Goal: Task Accomplishment & Management: Complete application form

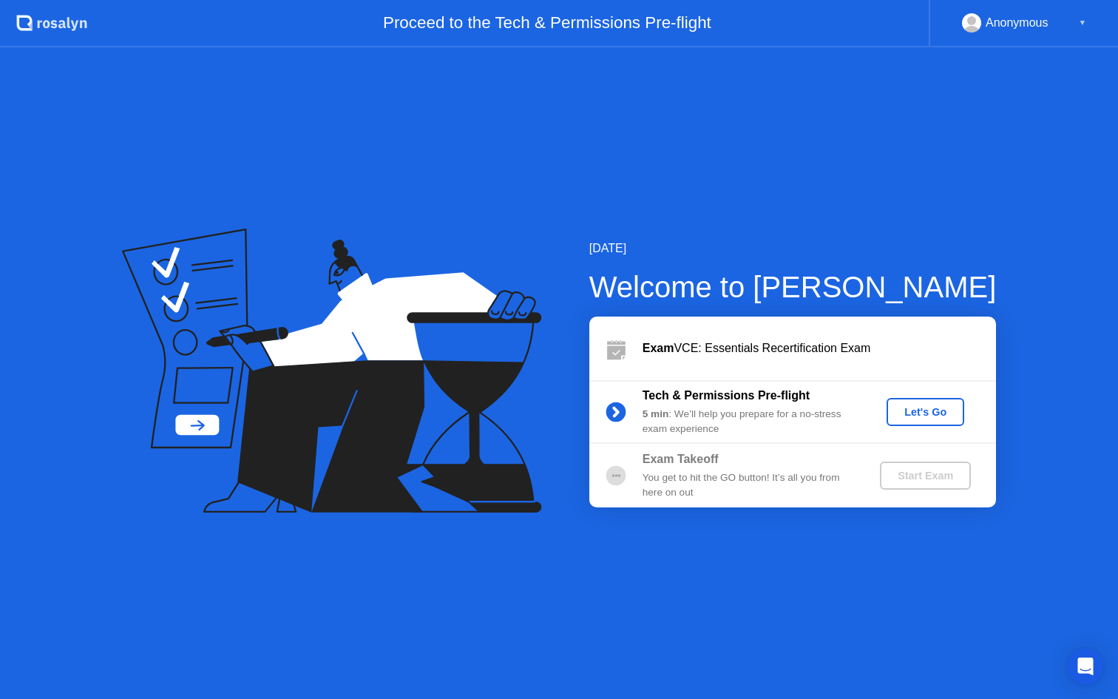
click at [911, 416] on div "Let's Go" at bounding box center [926, 412] width 66 height 12
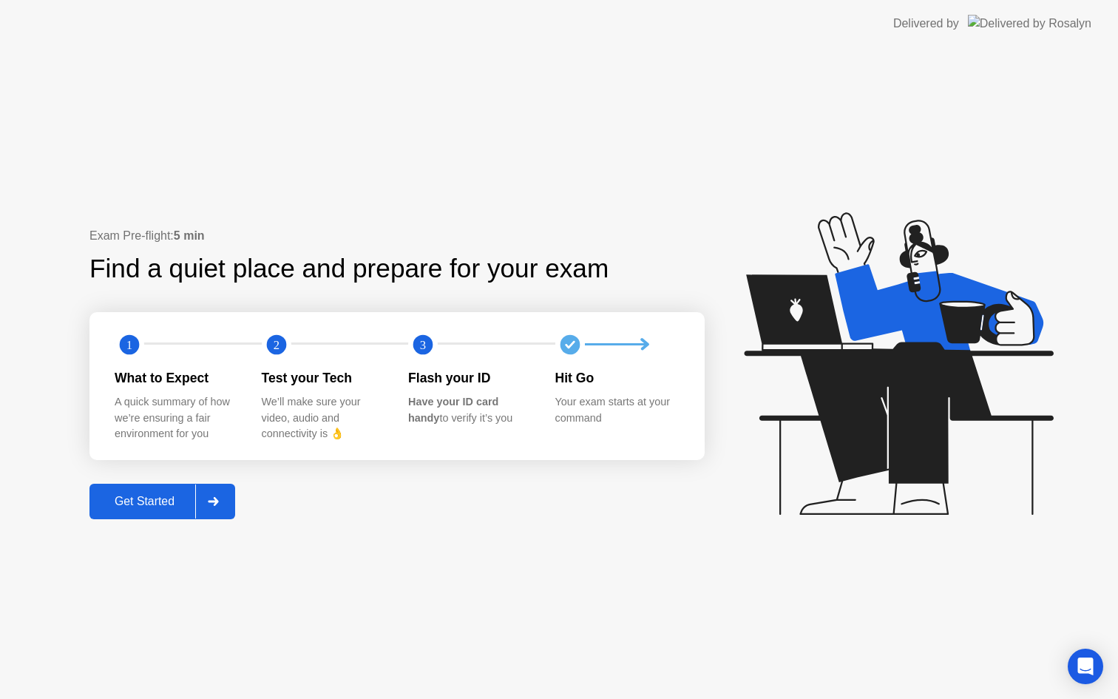
click at [158, 503] on div "Get Started" at bounding box center [144, 501] width 101 height 13
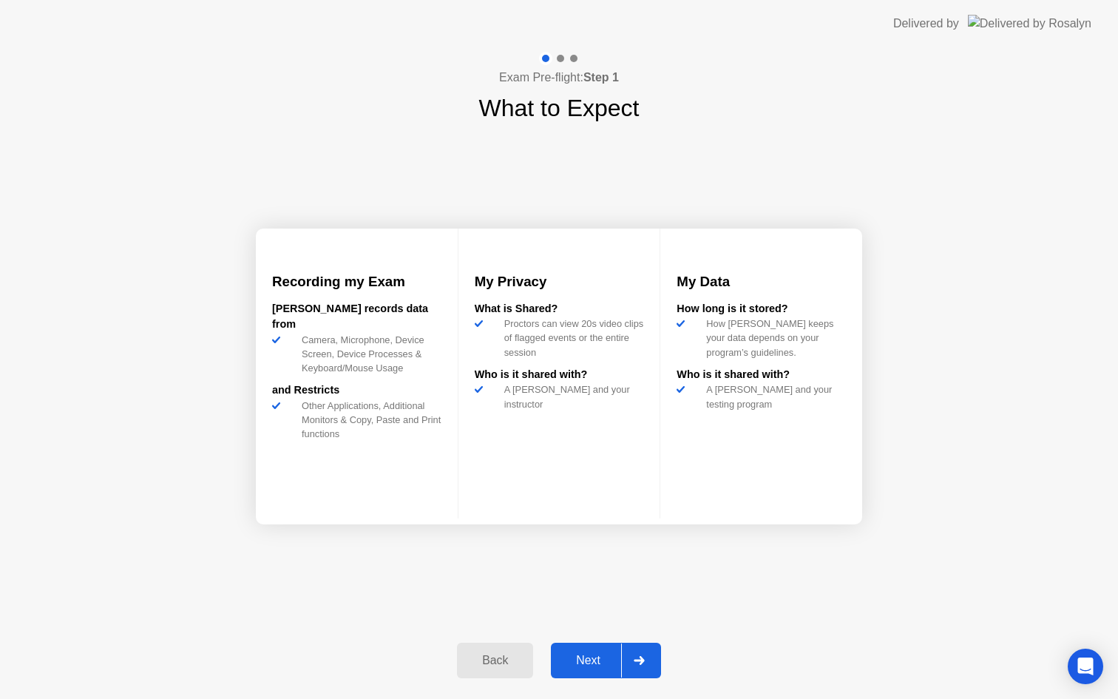
click at [589, 654] on div "Next" at bounding box center [588, 660] width 66 height 13
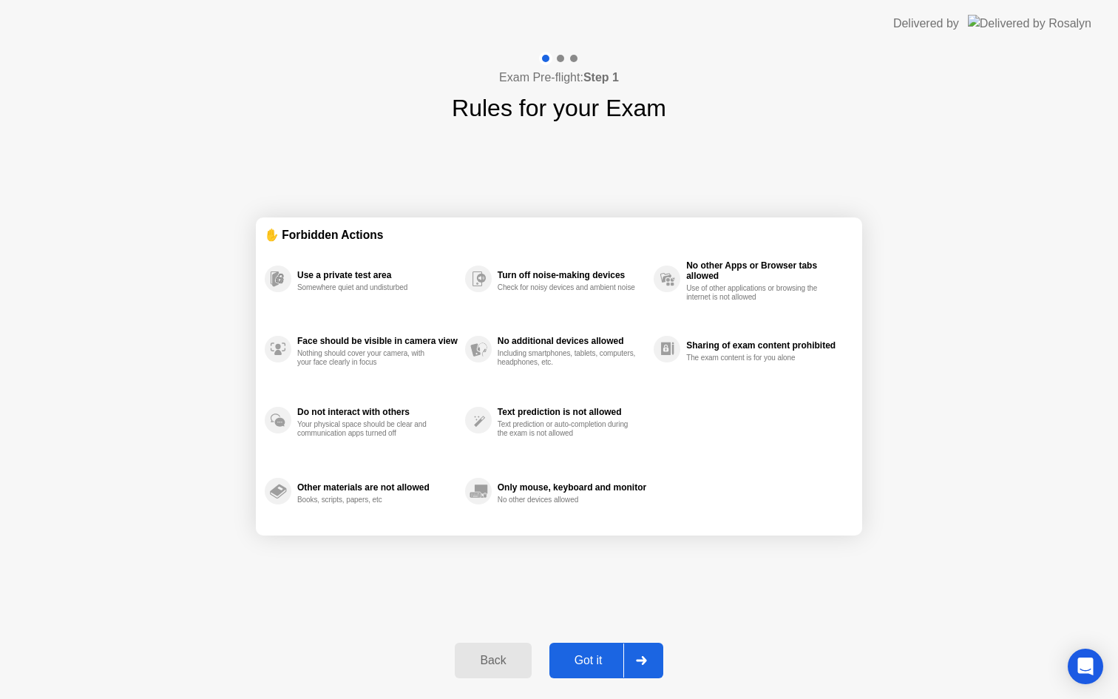
click at [590, 655] on div "Got it" at bounding box center [589, 660] width 70 height 13
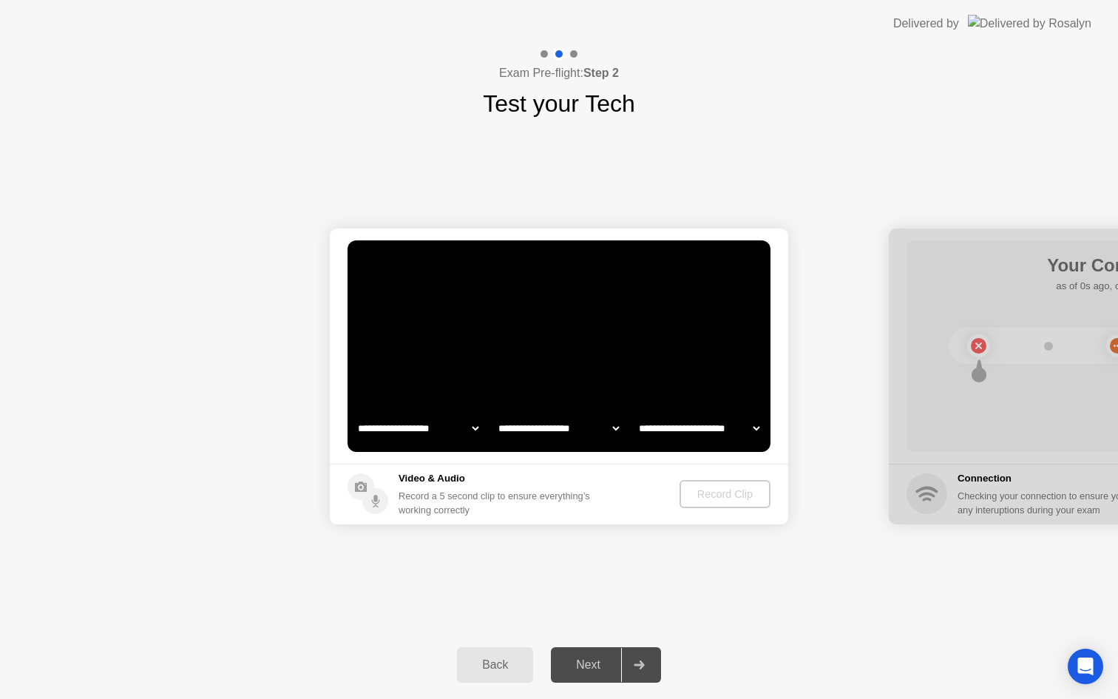
select select "**********"
select select "*******"
click at [462, 428] on select "**********" at bounding box center [418, 428] width 126 height 30
drag, startPoint x: 716, startPoint y: 495, endPoint x: 590, endPoint y: 492, distance: 125.8
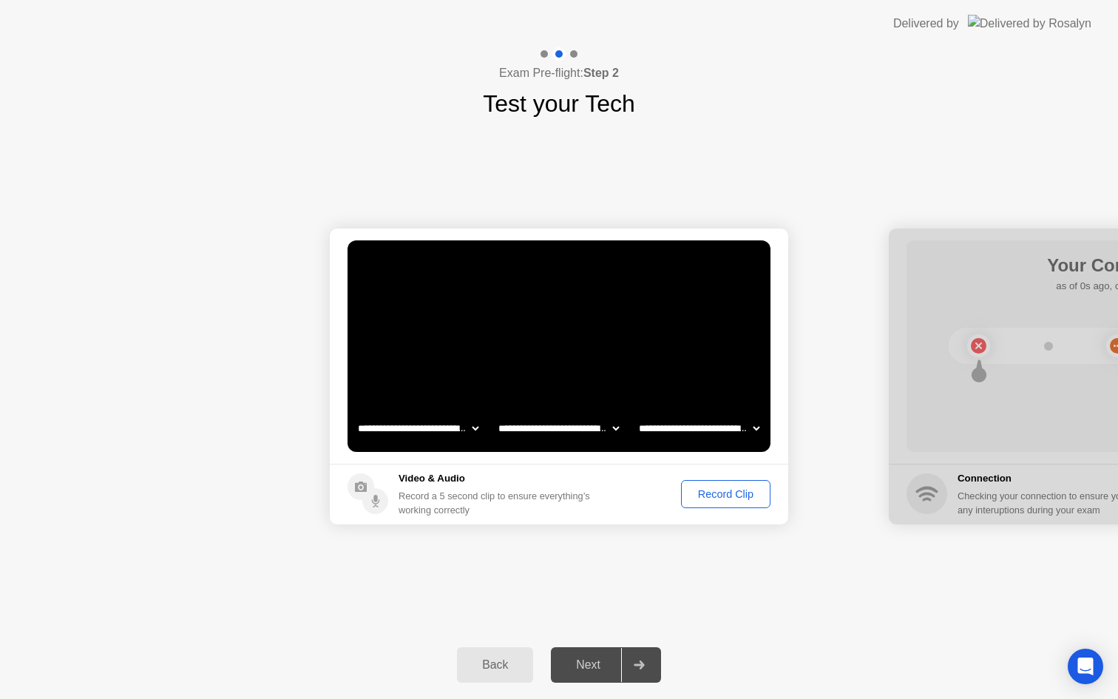
click at [590, 492] on footer "Video & Audio Record a 5 second clip to ensure everything’s working correctly R…" at bounding box center [559, 494] width 459 height 61
click at [592, 663] on div "Next" at bounding box center [588, 664] width 66 height 13
click at [740, 492] on div "Record Clip" at bounding box center [725, 494] width 79 height 12
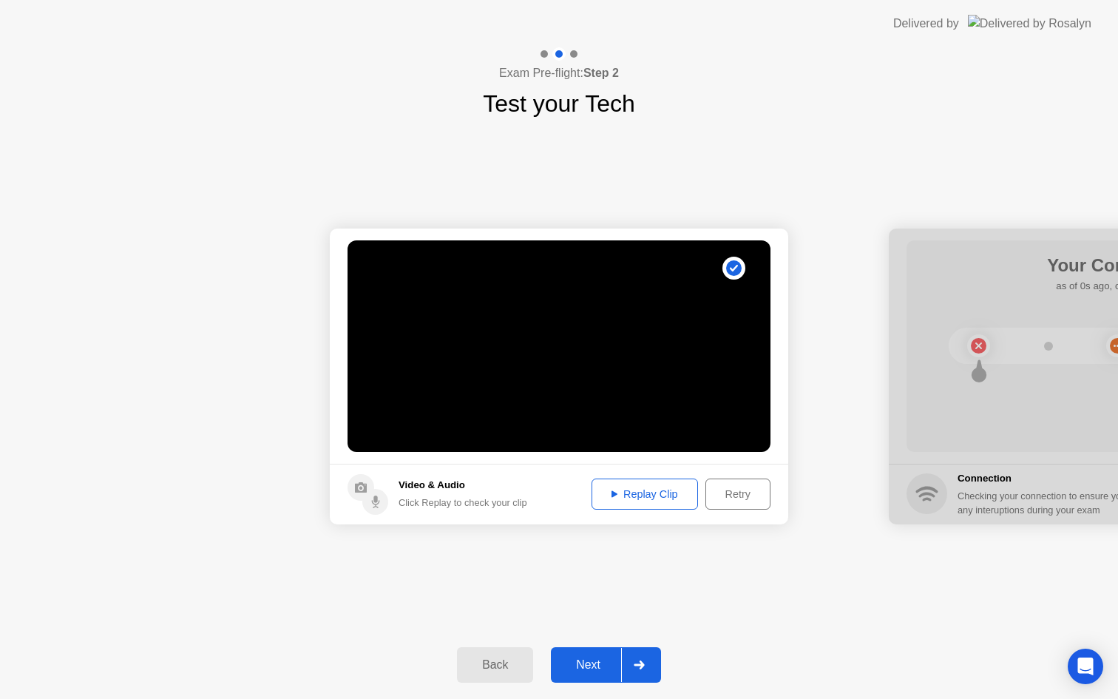
click at [641, 493] on div "Replay Clip" at bounding box center [645, 494] width 96 height 12
click at [592, 669] on div "Next" at bounding box center [588, 664] width 66 height 13
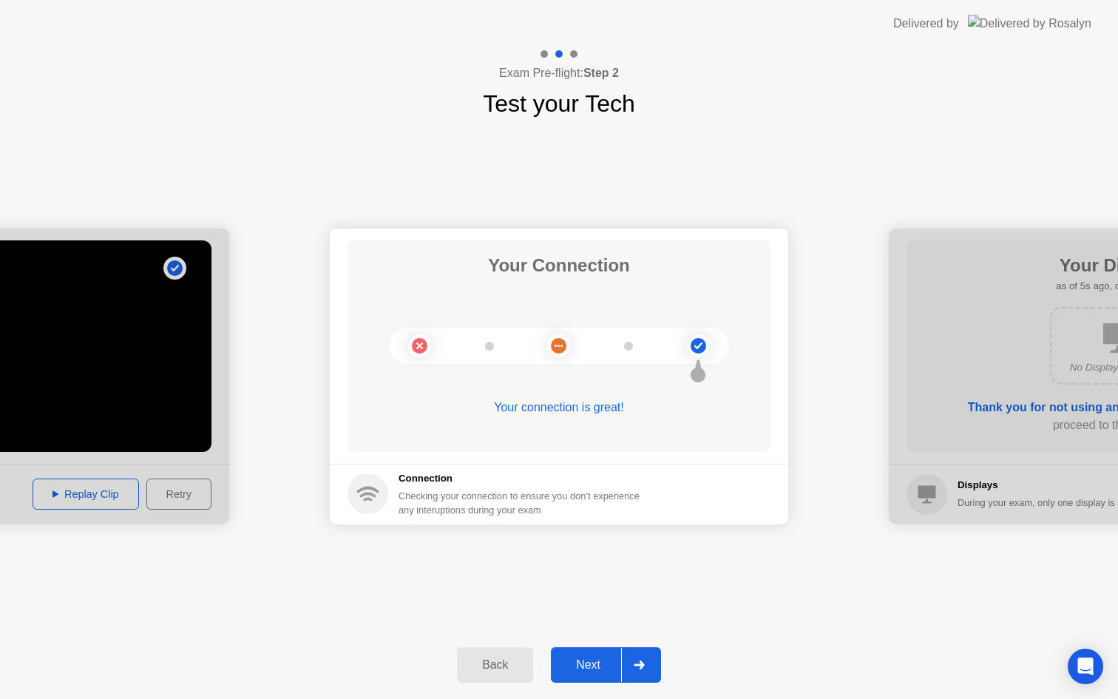
click at [592, 669] on div "Next" at bounding box center [588, 664] width 66 height 13
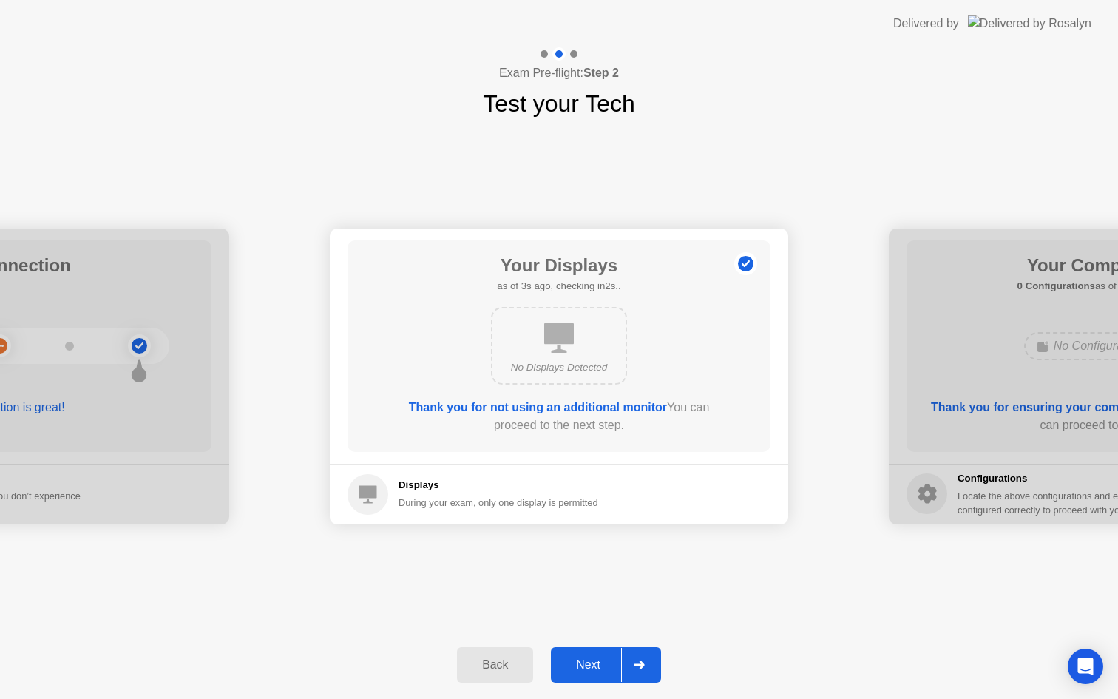
click at [591, 671] on div "Next" at bounding box center [588, 664] width 66 height 13
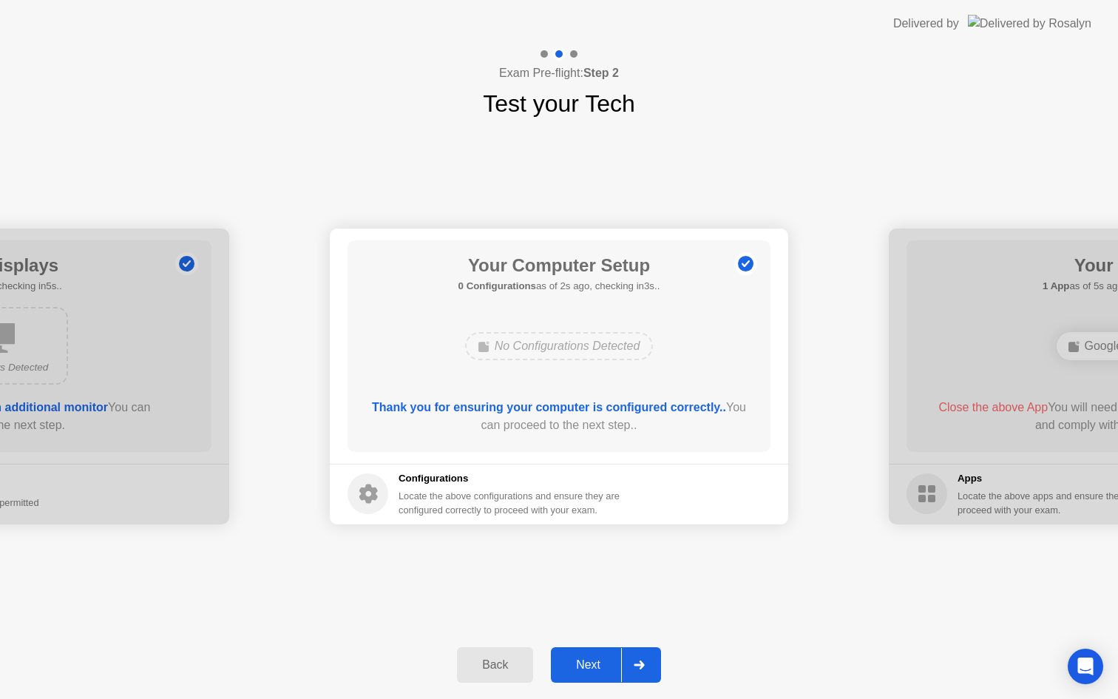
click at [581, 405] on b "Thank you for ensuring your computer is configured correctly.." at bounding box center [549, 407] width 354 height 13
click at [581, 671] on div "Next" at bounding box center [588, 664] width 66 height 13
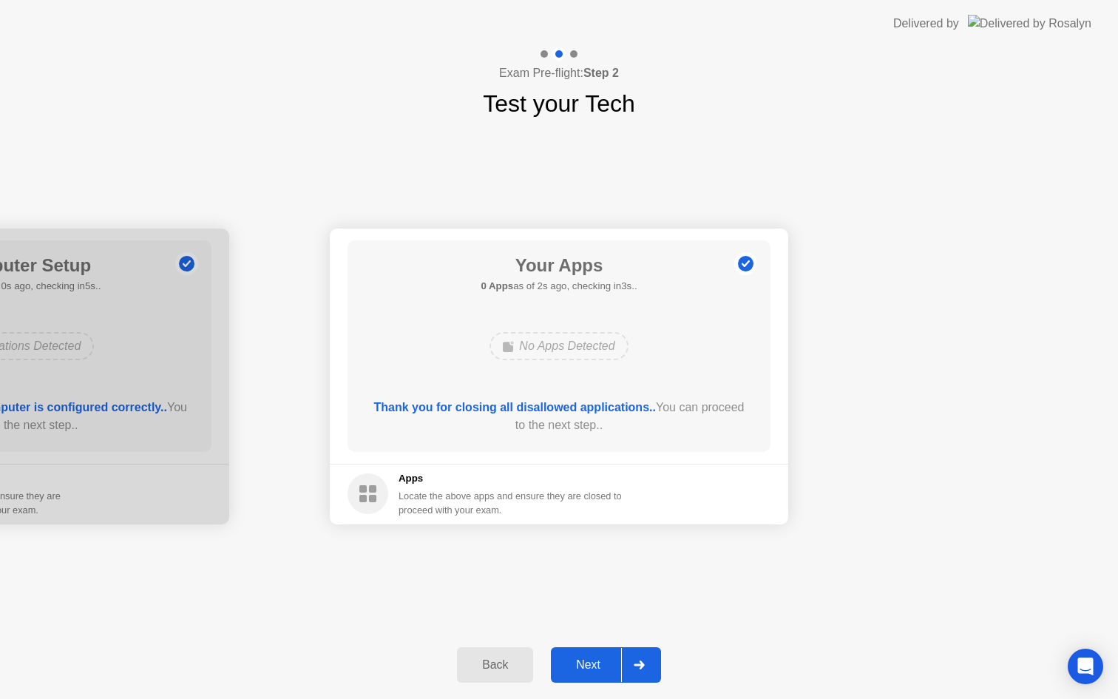
click at [584, 670] on div "Next" at bounding box center [588, 664] width 66 height 13
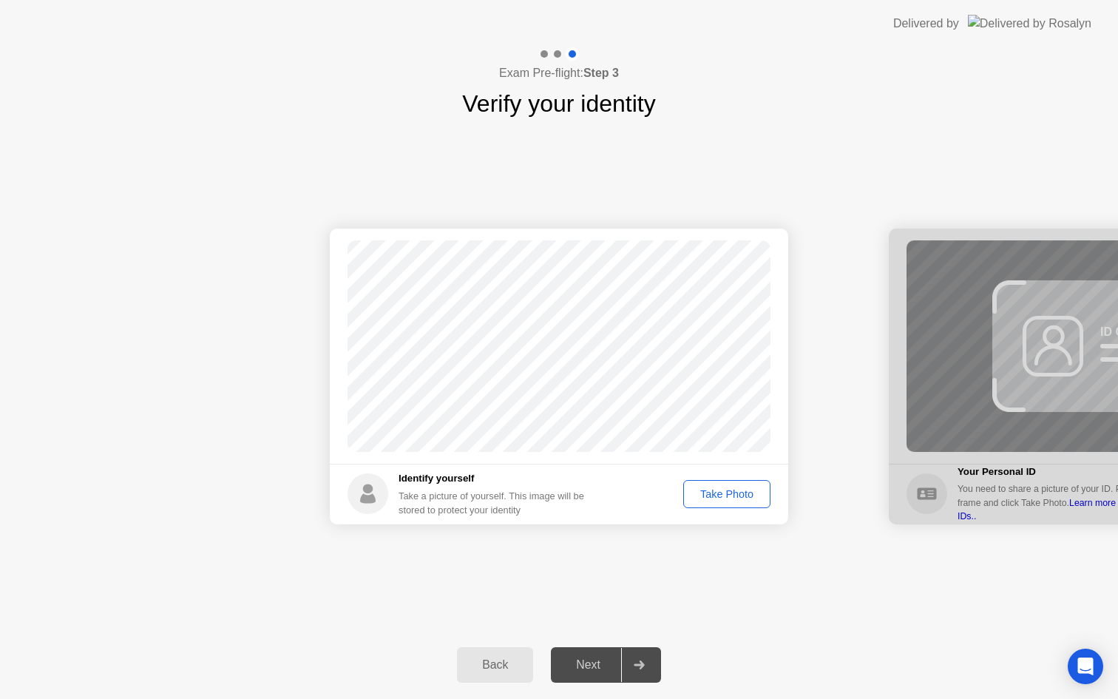
click at [723, 491] on div "Take Photo" at bounding box center [727, 494] width 77 height 12
click at [597, 663] on div "Next" at bounding box center [588, 664] width 66 height 13
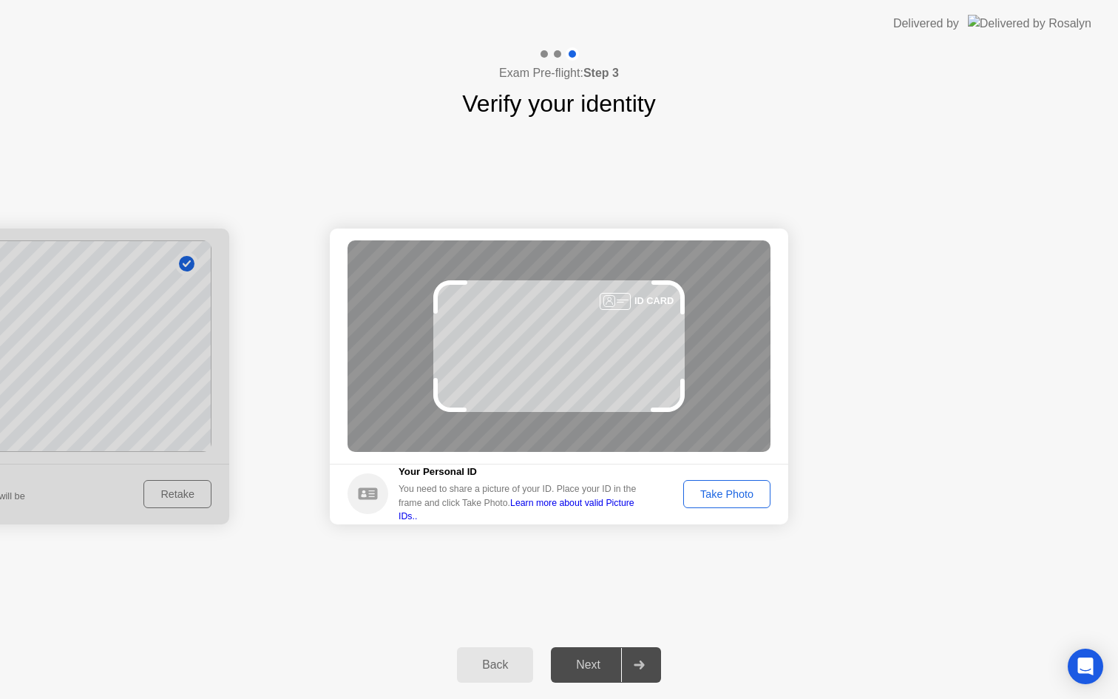
click at [738, 495] on div "Take Photo" at bounding box center [727, 494] width 77 height 12
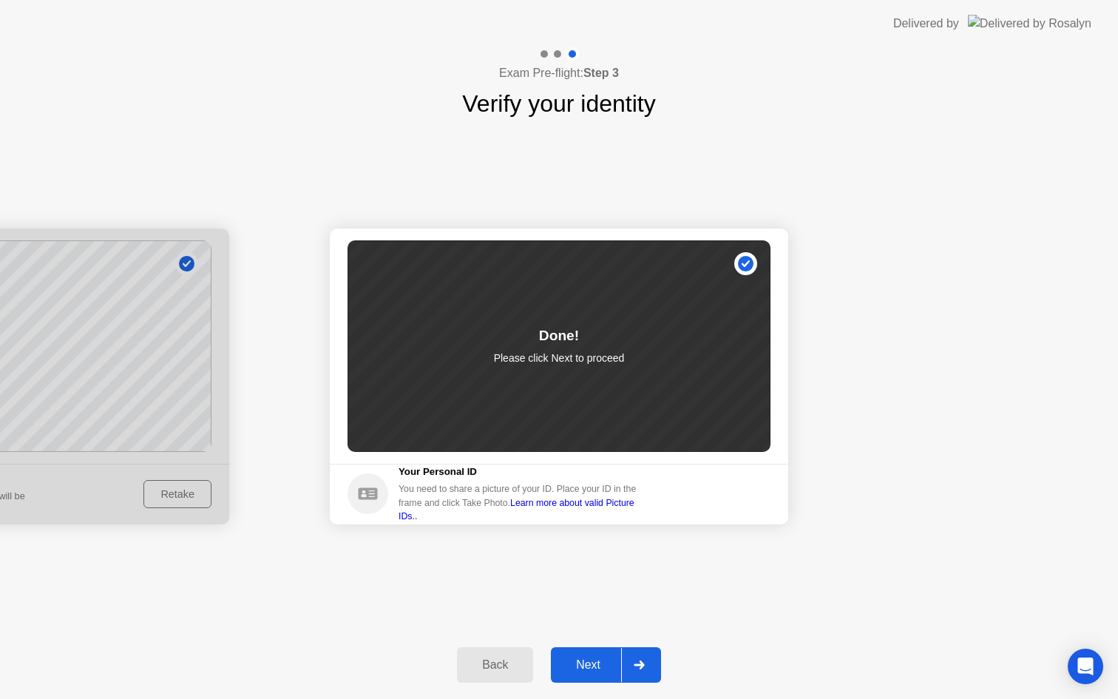
click at [608, 510] on link "Learn more about valid Picture IDs.." at bounding box center [517, 510] width 236 height 24
click at [601, 672] on div "Next" at bounding box center [588, 664] width 66 height 13
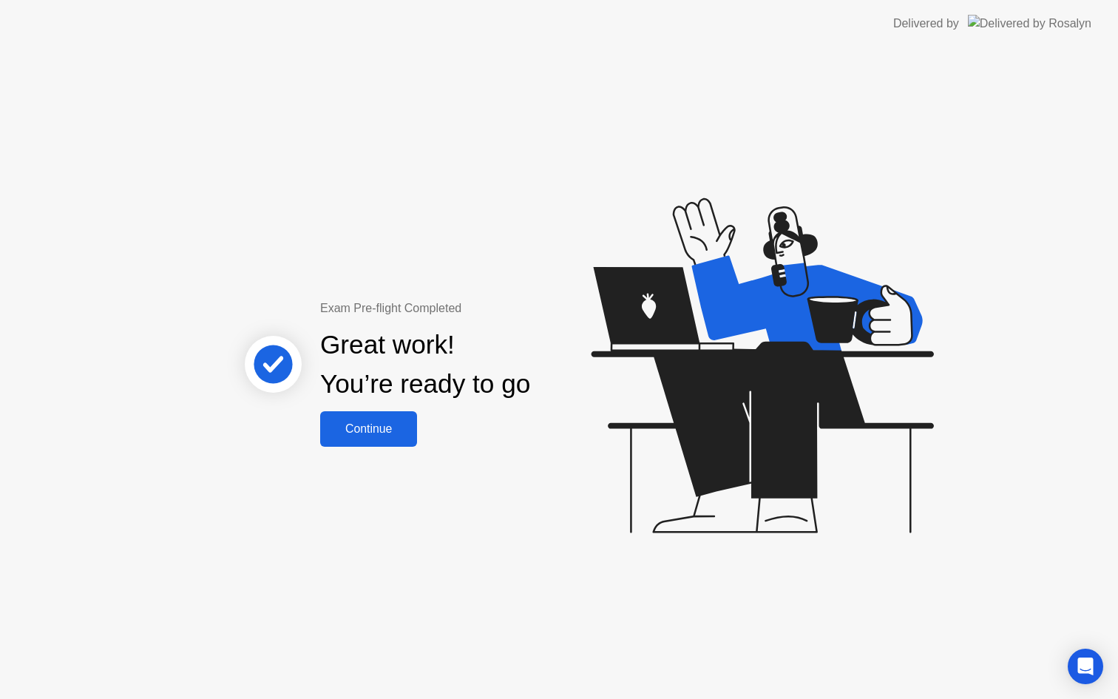
click at [395, 431] on div "Continue" at bounding box center [369, 428] width 88 height 13
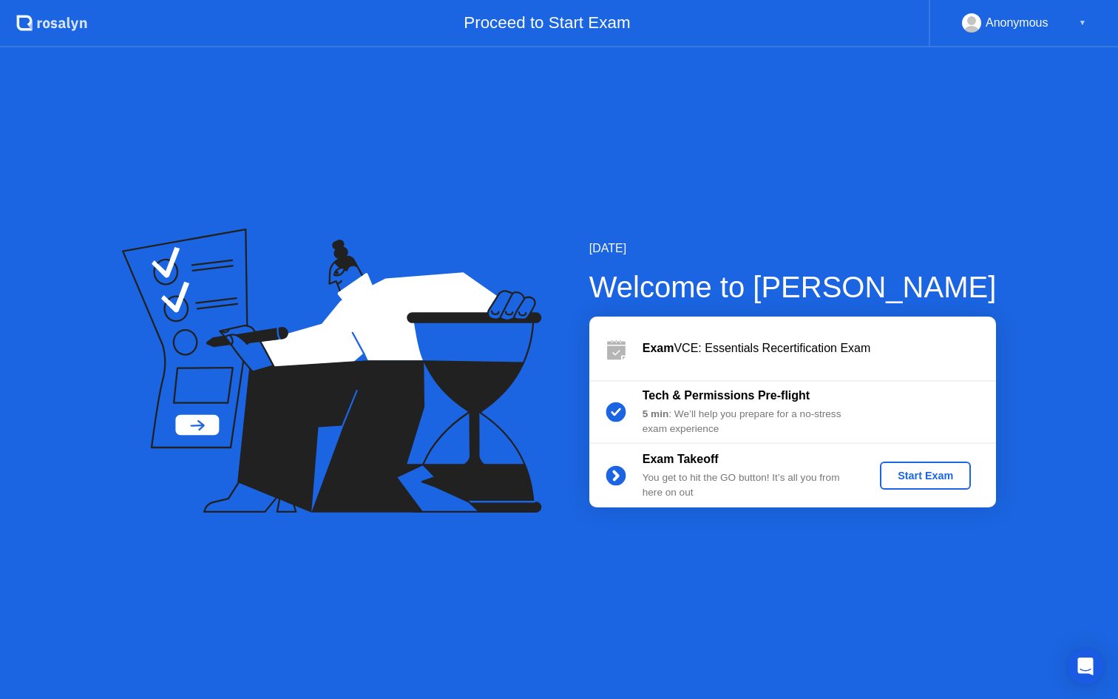
click at [919, 478] on div "Start Exam" at bounding box center [925, 476] width 79 height 12
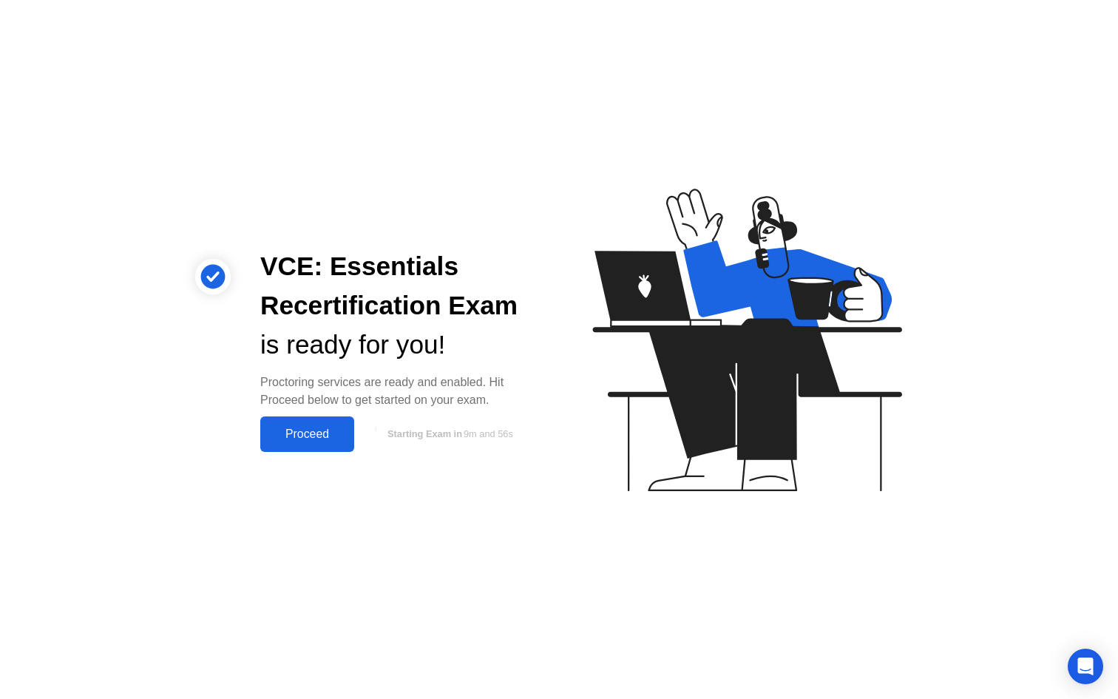
click at [300, 433] on div "Proceed" at bounding box center [307, 434] width 85 height 13
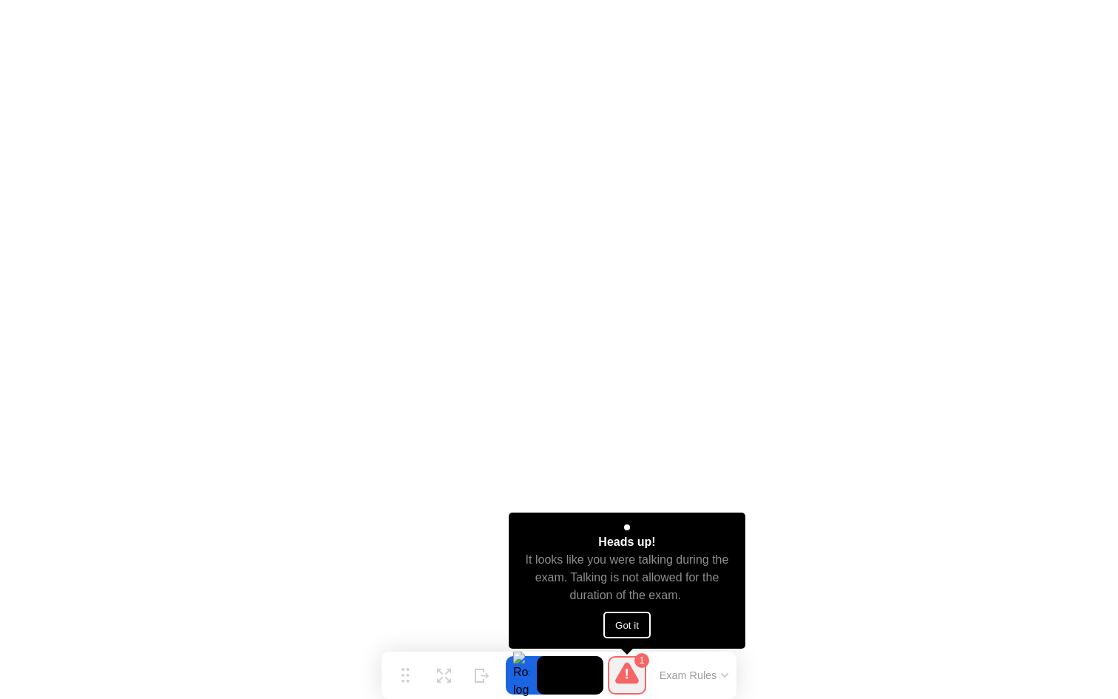
click at [629, 621] on button "Got it" at bounding box center [627, 625] width 47 height 27
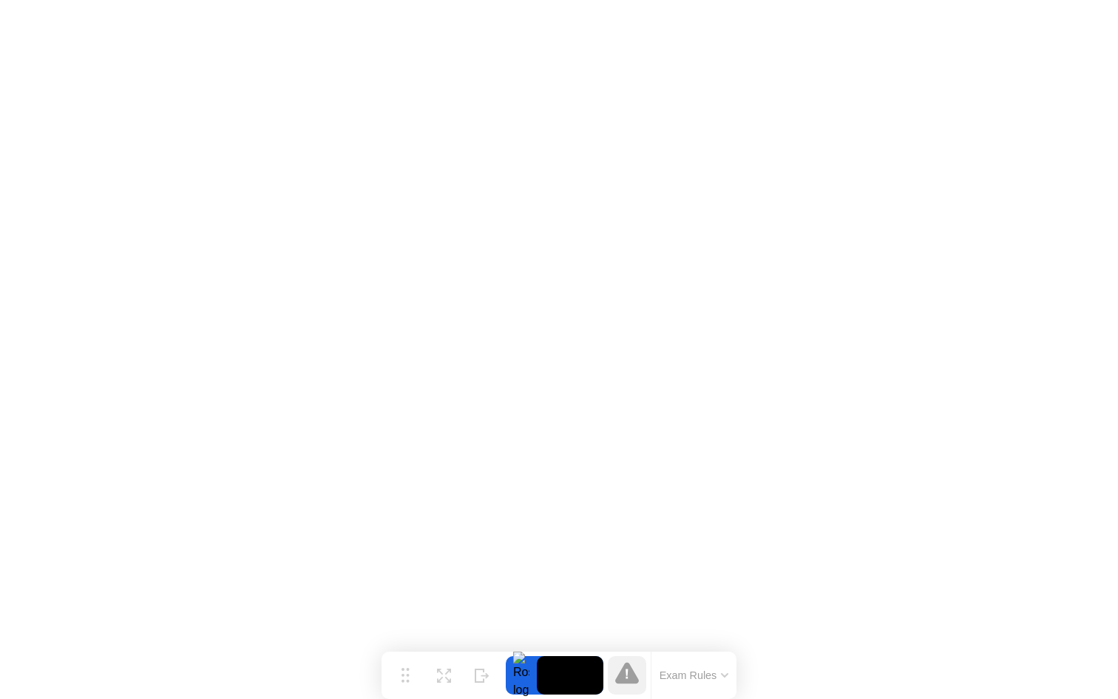
click at [558, 674] on video at bounding box center [570, 675] width 67 height 38
click at [432, 674] on button "Expand" at bounding box center [444, 675] width 38 height 38
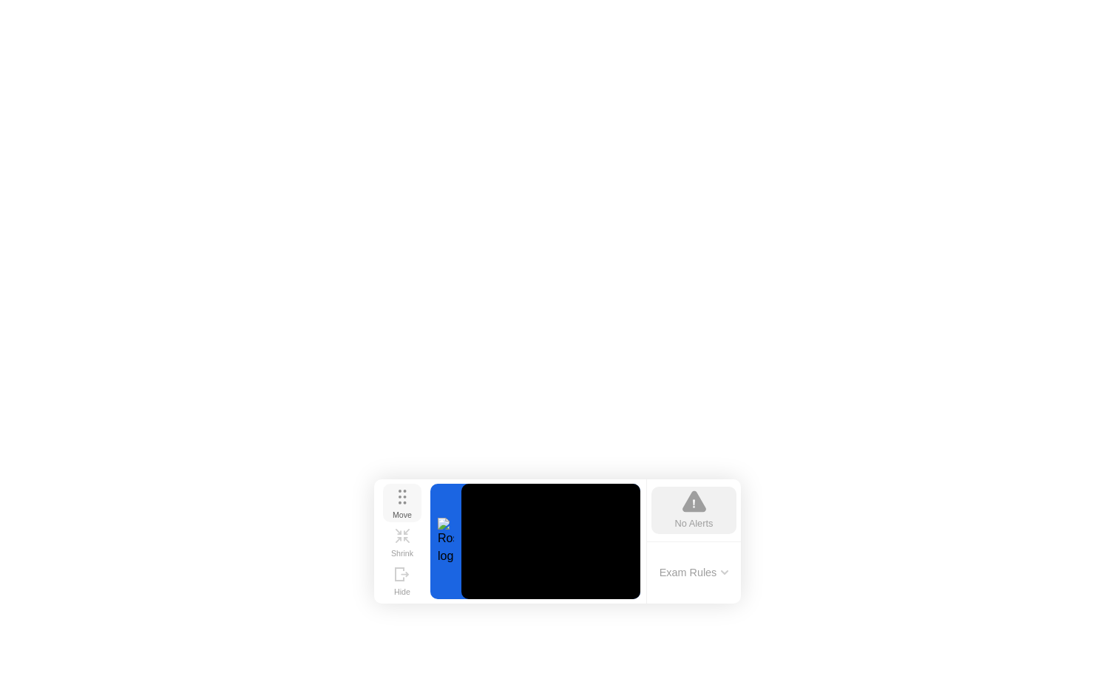
drag, startPoint x: 406, startPoint y: 596, endPoint x: 396, endPoint y: 489, distance: 107.7
click at [399, 501] on circle at bounding box center [400, 502] width 3 height 3
drag, startPoint x: 399, startPoint y: 487, endPoint x: 399, endPoint y: 521, distance: 34.0
click at [399, 504] on icon at bounding box center [400, 496] width 8 height 15
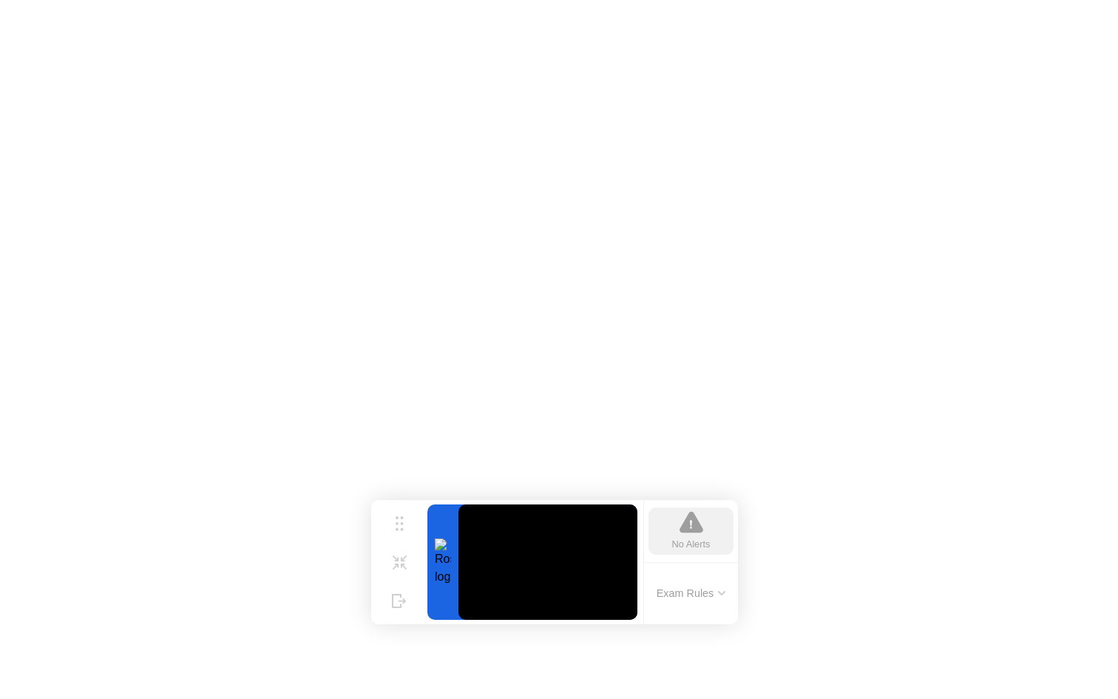
click at [680, 607] on div "Exam Rules" at bounding box center [691, 593] width 95 height 63
click at [705, 591] on button "Exam Rules" at bounding box center [691, 593] width 78 height 13
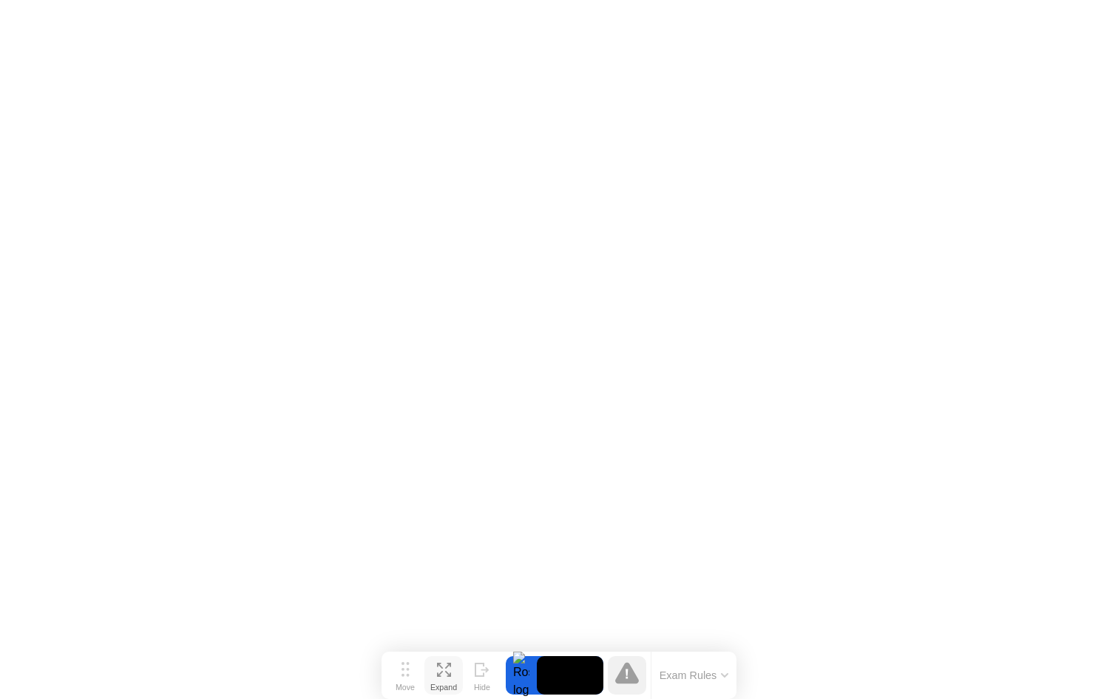
click at [430, 669] on button "Expand" at bounding box center [444, 675] width 38 height 38
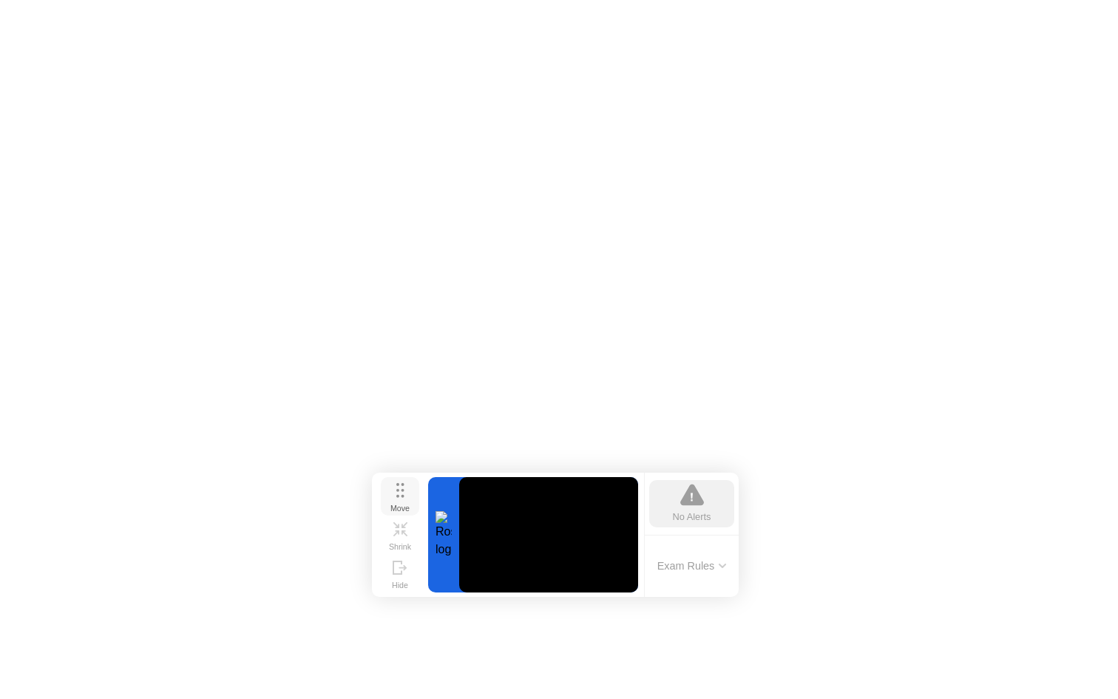
drag, startPoint x: 424, startPoint y: 595, endPoint x: 414, endPoint y: 496, distance: 100.3
click at [414, 496] on button "Move" at bounding box center [400, 496] width 38 height 38
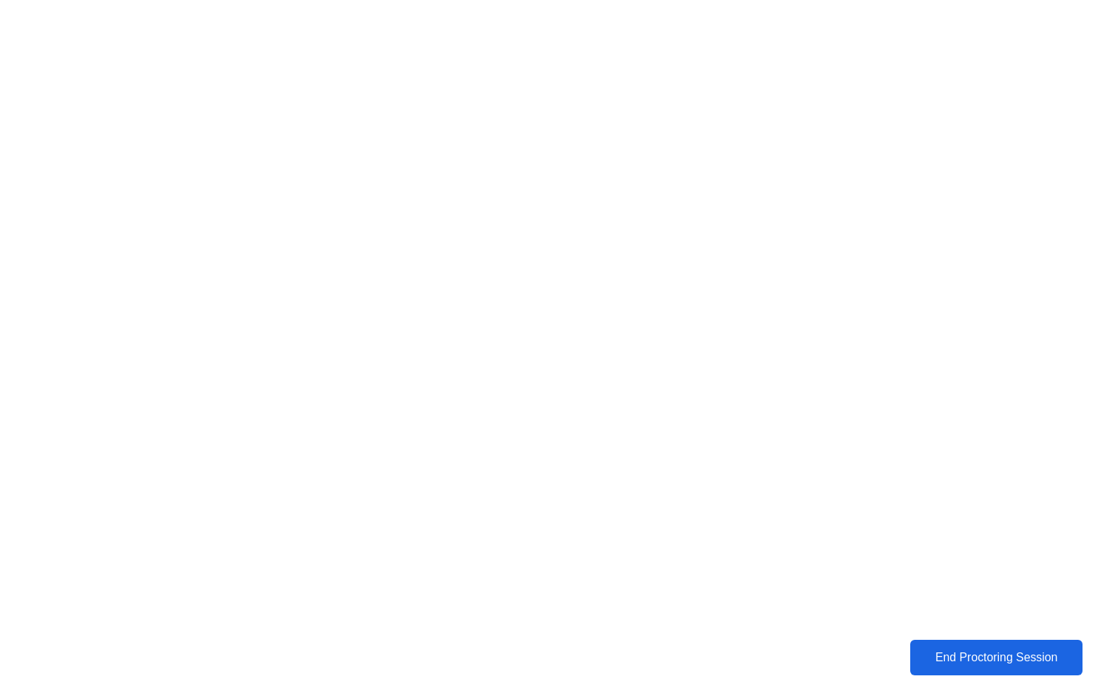
click at [965, 651] on div "End Proctoring Session" at bounding box center [996, 657] width 164 height 13
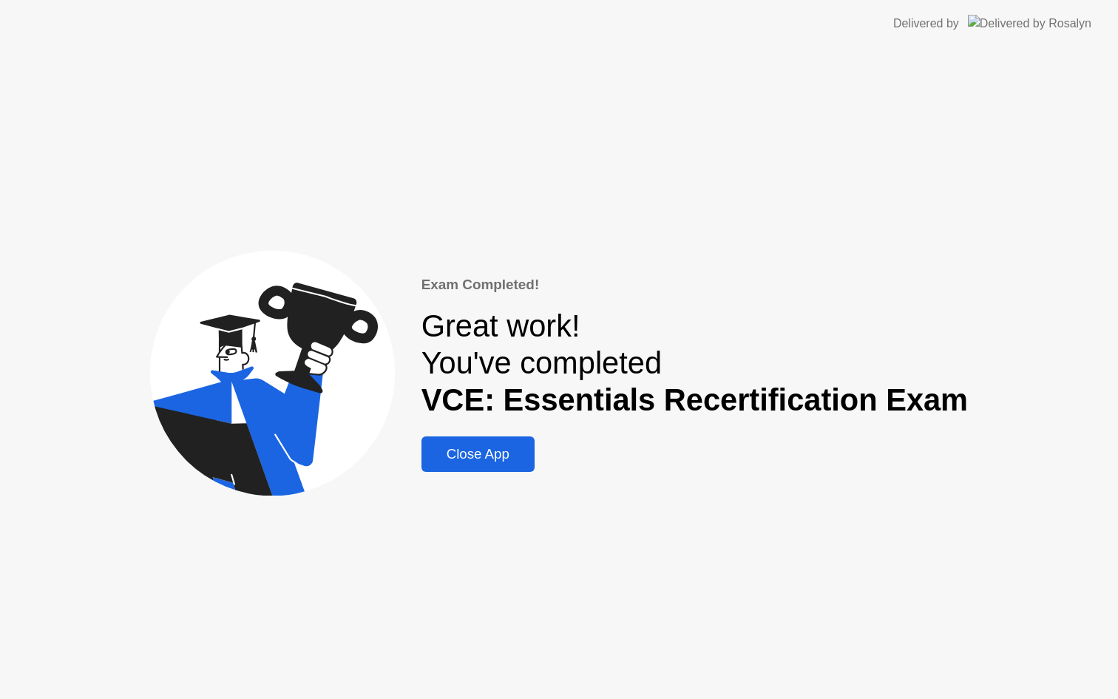
click at [519, 452] on div "Close App" at bounding box center [478, 454] width 104 height 16
